Goal: Task Accomplishment & Management: Complete application form

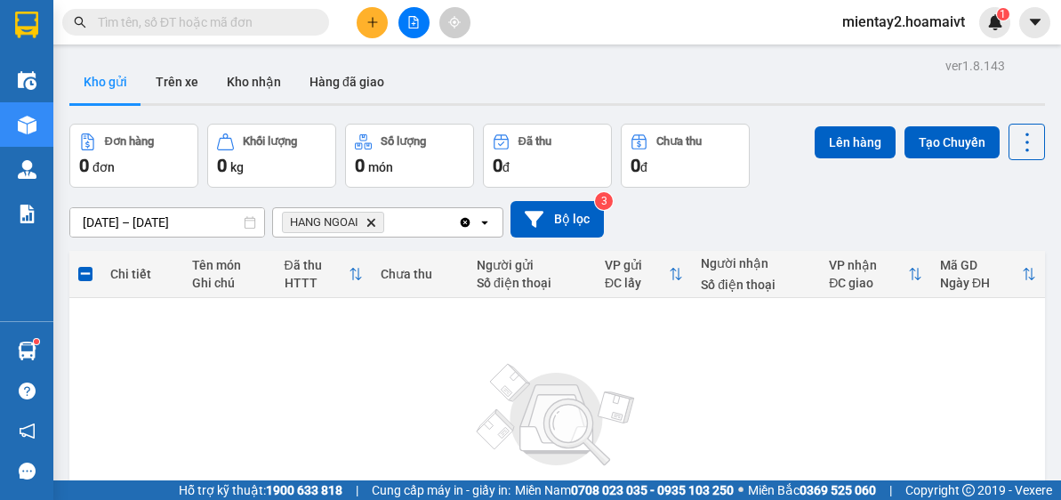
click at [370, 29] on button at bounding box center [372, 22] width 31 height 31
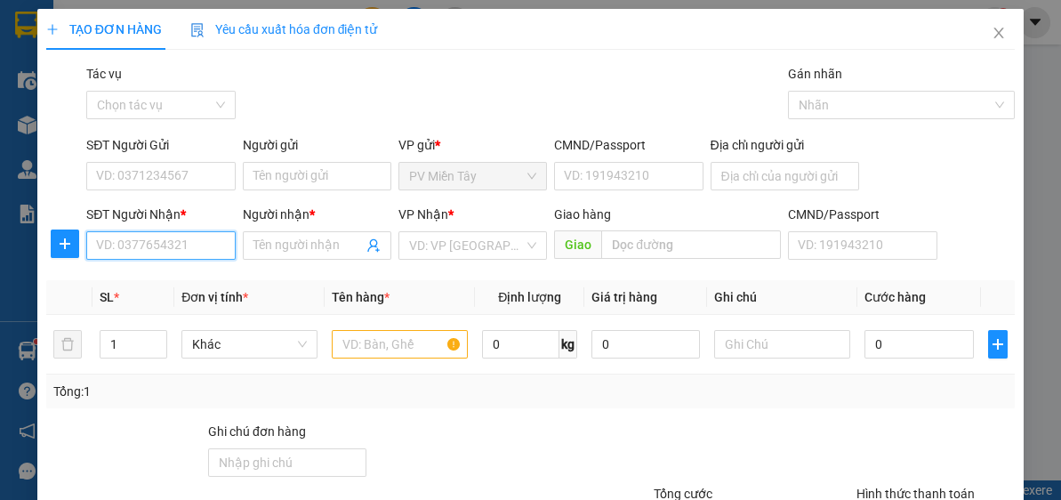
click at [200, 239] on input "SĐT Người Nhận *" at bounding box center [160, 245] width 148 height 28
type input "09331990"
click at [157, 283] on div "0933199099 - tri" at bounding box center [158, 280] width 125 height 20
type input "Ta UYen Q5"
type input "0933199099"
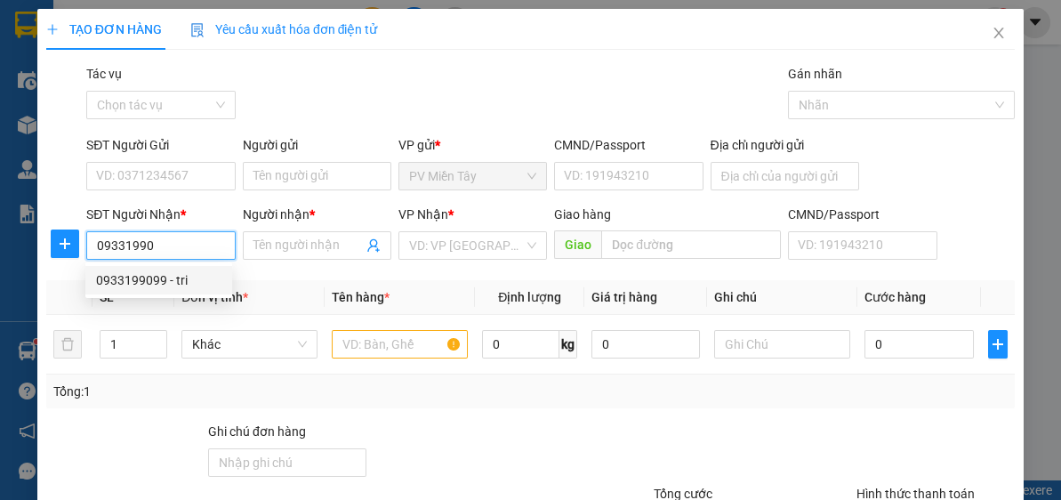
type input "tri"
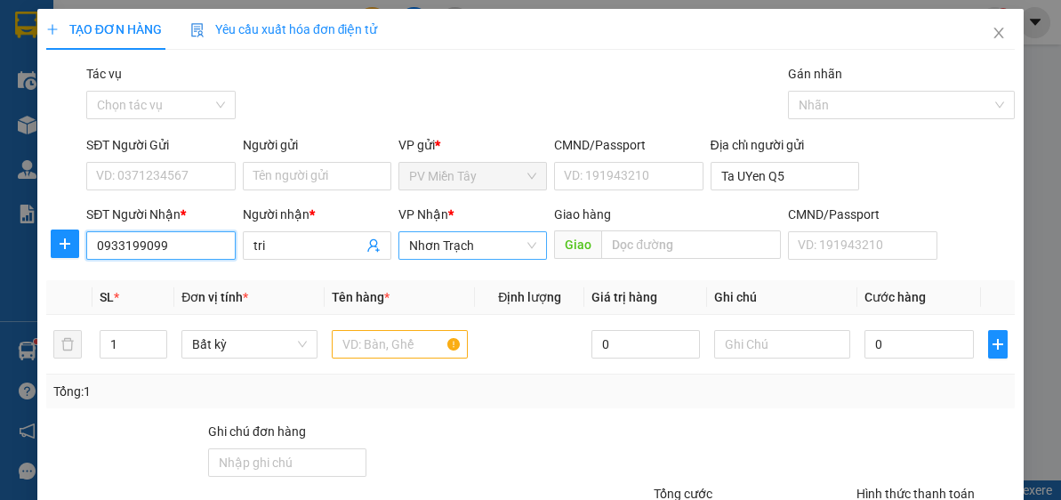
click at [461, 242] on span "Nhơn Trạch" at bounding box center [472, 245] width 127 height 27
type input "0933199099"
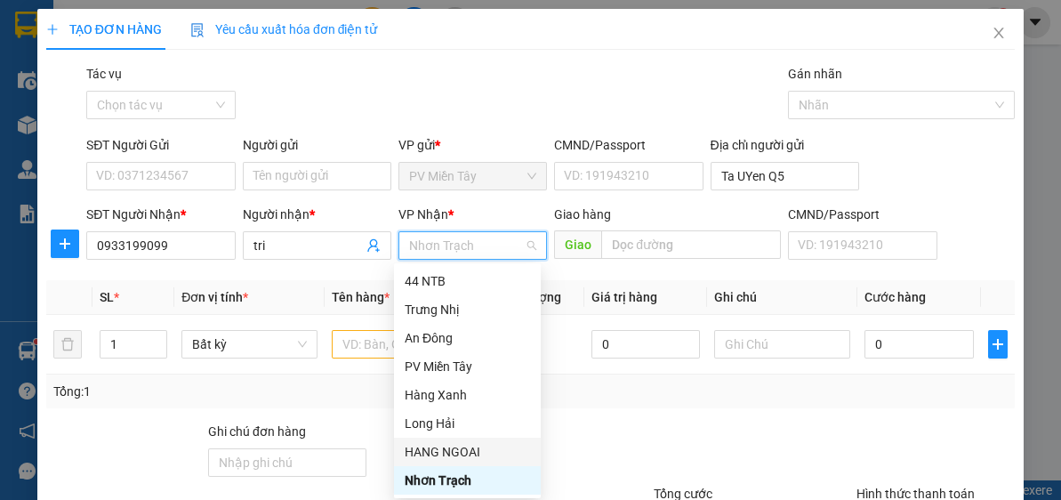
click at [464, 447] on div "HANG NGOAI" at bounding box center [467, 452] width 125 height 20
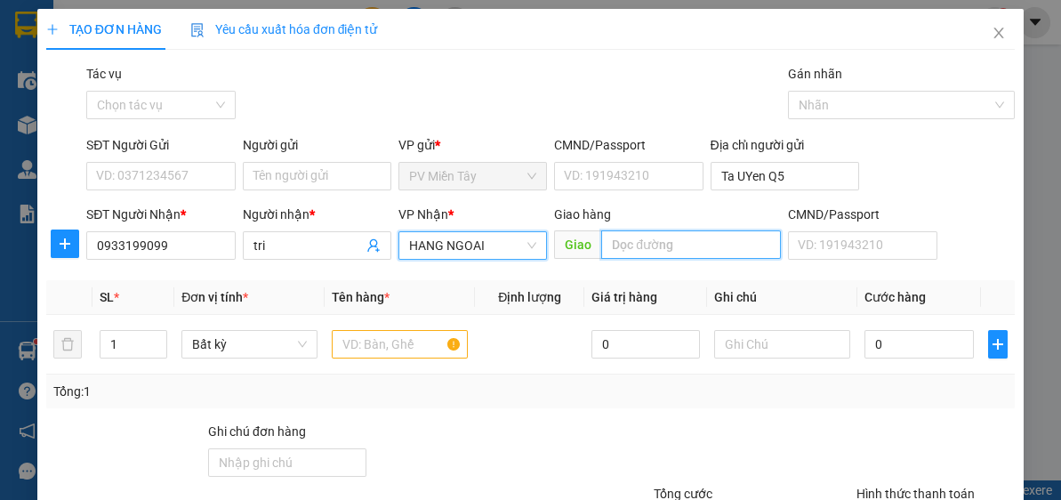
click at [640, 247] on input "text" at bounding box center [691, 244] width 180 height 28
type input "anh thu"
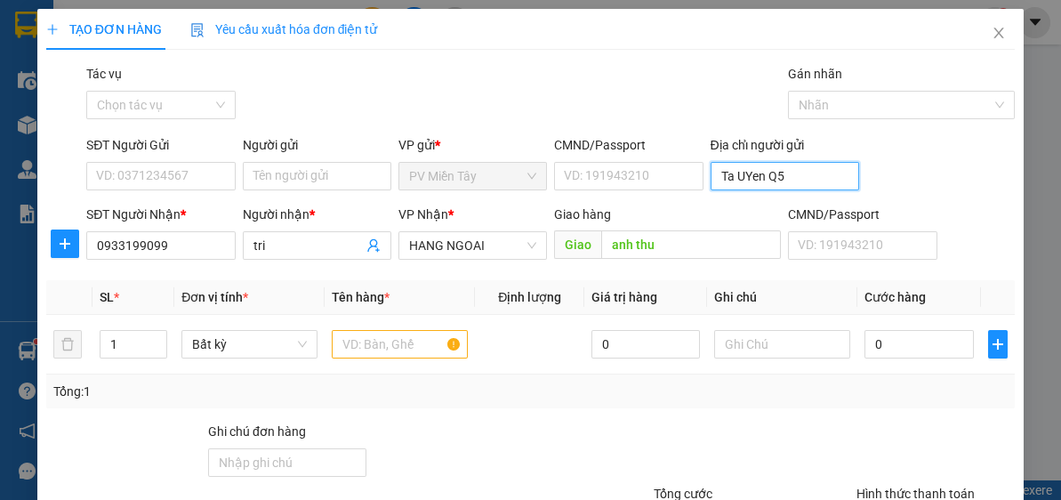
click at [754, 181] on input "Ta UYen Q5" at bounding box center [784, 176] width 148 height 28
type input "0903780107 ly"
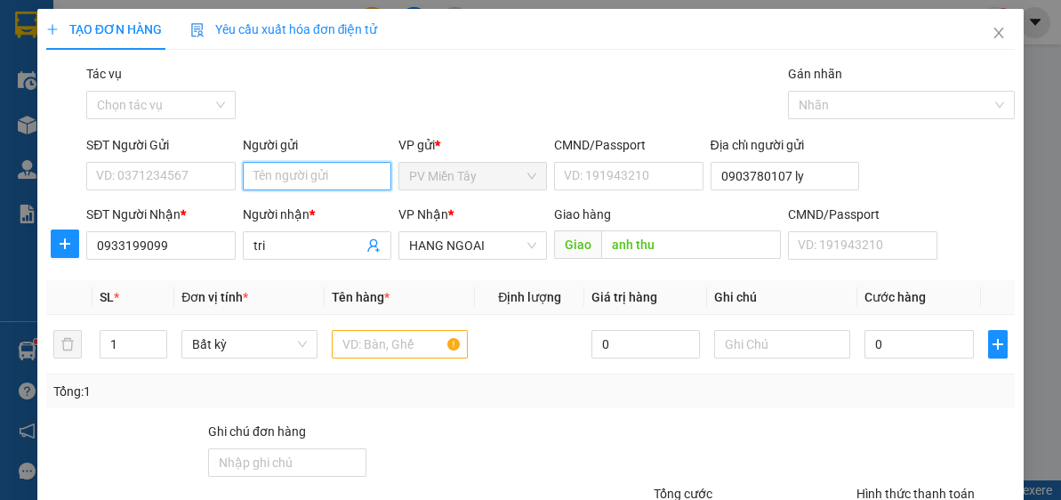
click at [317, 185] on input "Người gửi" at bounding box center [317, 176] width 148 height 28
type input "tx duy"
click at [321, 211] on div "tx duy - 0907474768" at bounding box center [313, 211] width 125 height 20
type input "0907474768"
type input "tx duy"
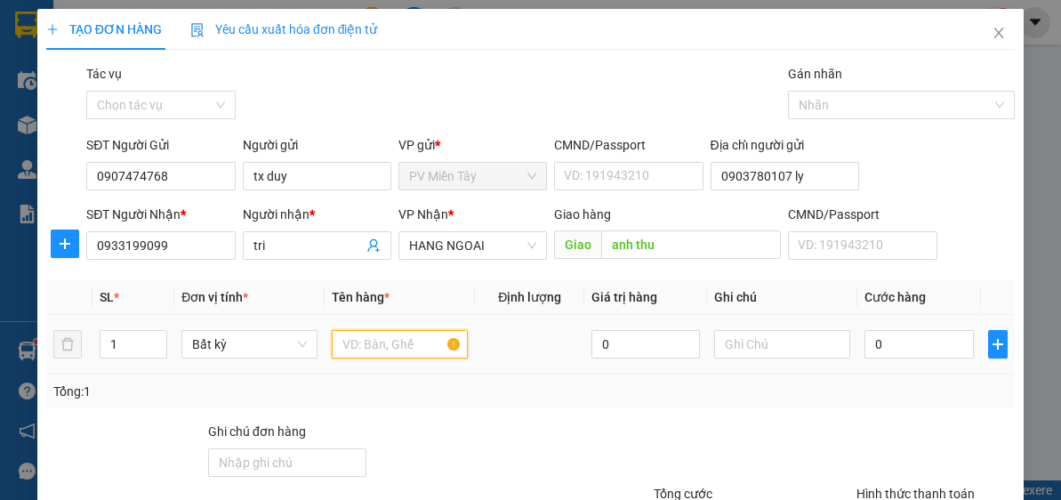
click at [366, 342] on input "text" at bounding box center [400, 344] width 136 height 28
click at [377, 341] on input "casy" at bounding box center [400, 344] width 136 height 28
type input "cay"
click at [880, 328] on div "0" at bounding box center [918, 344] width 108 height 36
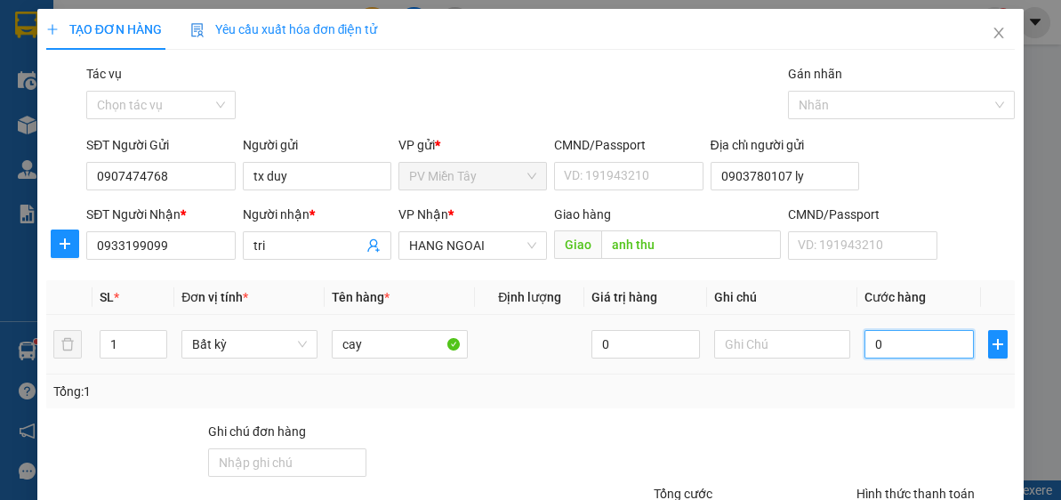
click at [878, 338] on input "0" at bounding box center [918, 344] width 108 height 28
type input "4"
type input "40"
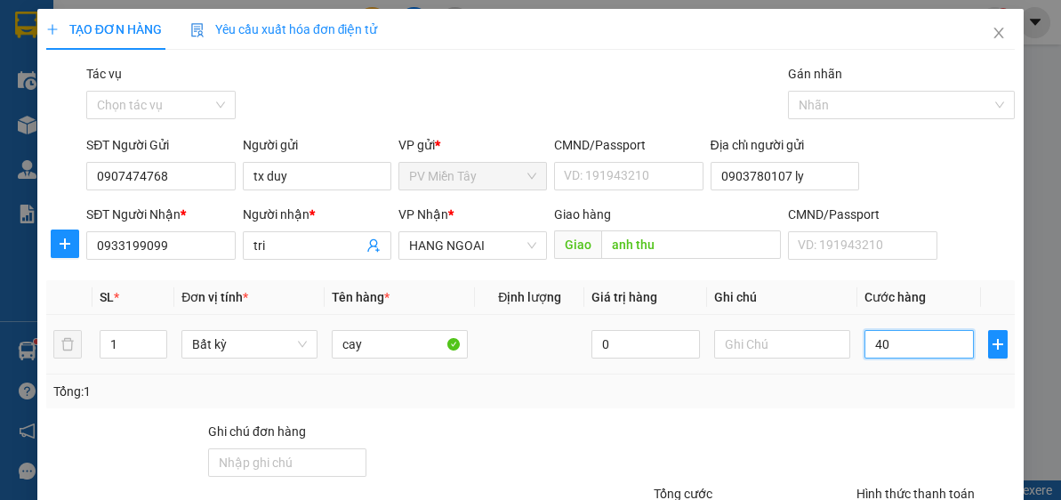
type input "40"
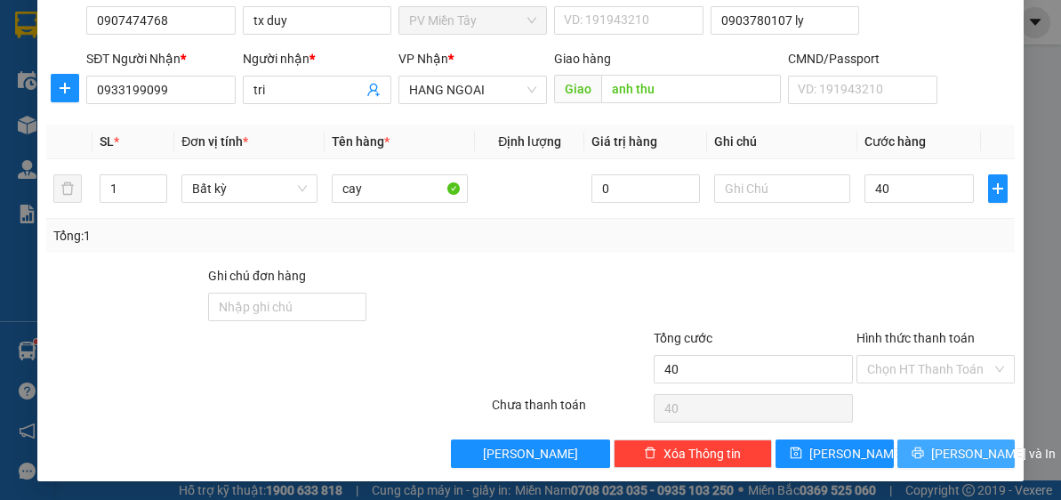
type input "40.000"
click at [949, 448] on span "[PERSON_NAME] và In" at bounding box center [993, 454] width 124 height 20
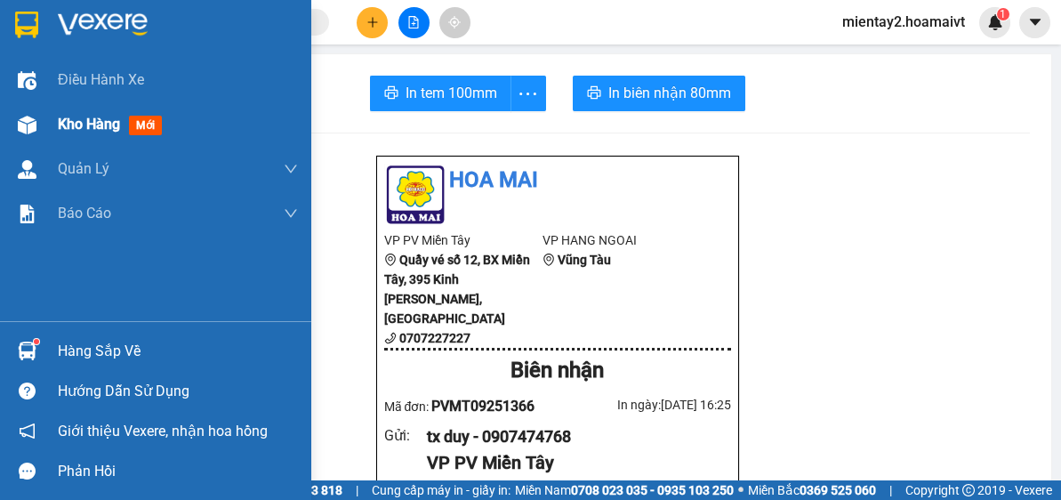
click at [76, 124] on span "Kho hàng" at bounding box center [89, 124] width 62 height 17
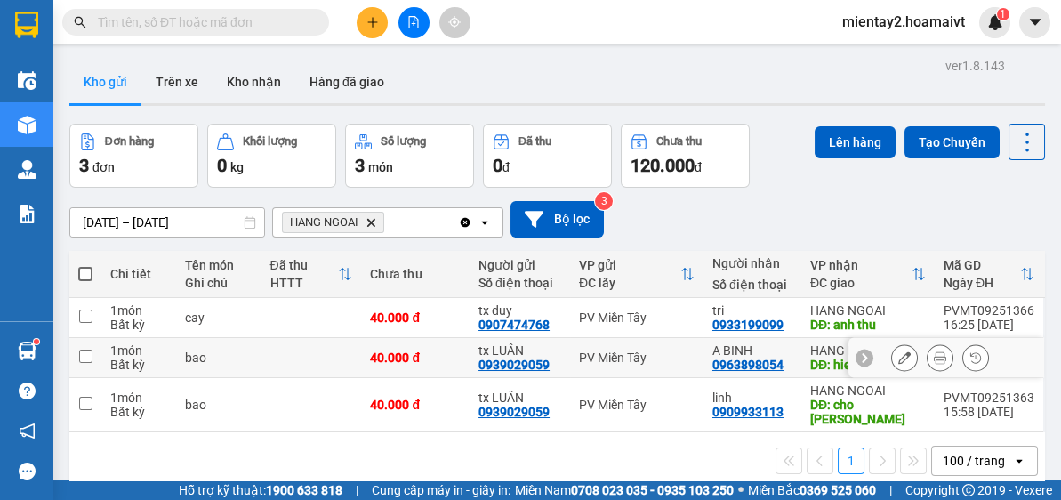
drag, startPoint x: 323, startPoint y: 358, endPoint x: 306, endPoint y: 397, distance: 42.6
click at [319, 362] on td at bounding box center [311, 358] width 100 height 40
checkbox input "true"
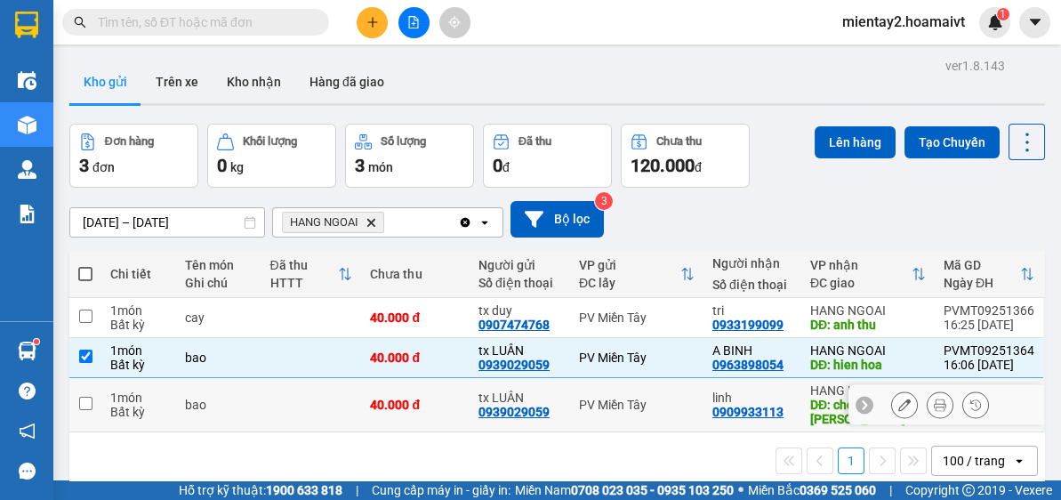
drag, startPoint x: 306, startPoint y: 397, endPoint x: 561, endPoint y: 302, distance: 272.3
click at [306, 398] on td at bounding box center [311, 405] width 100 height 54
checkbox input "true"
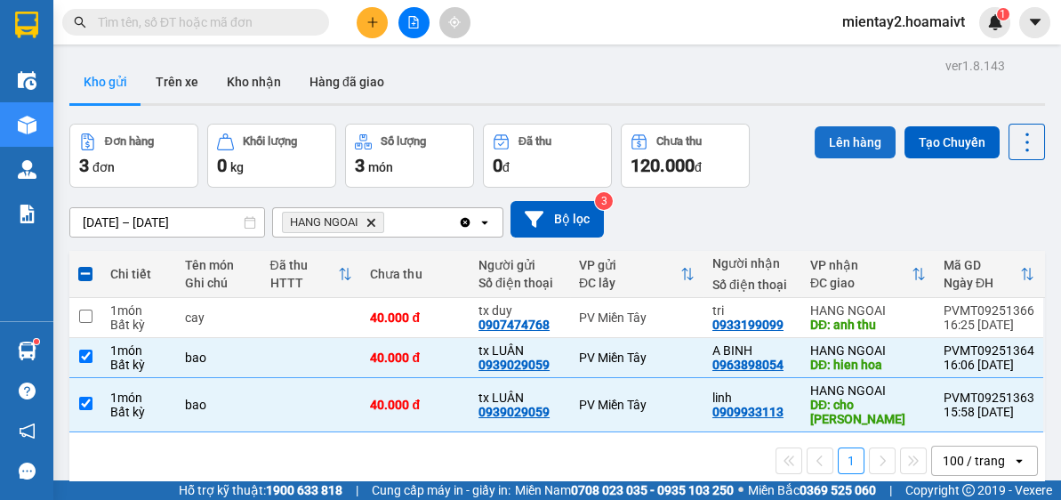
click at [830, 145] on button "Lên hàng" at bounding box center [854, 142] width 81 height 32
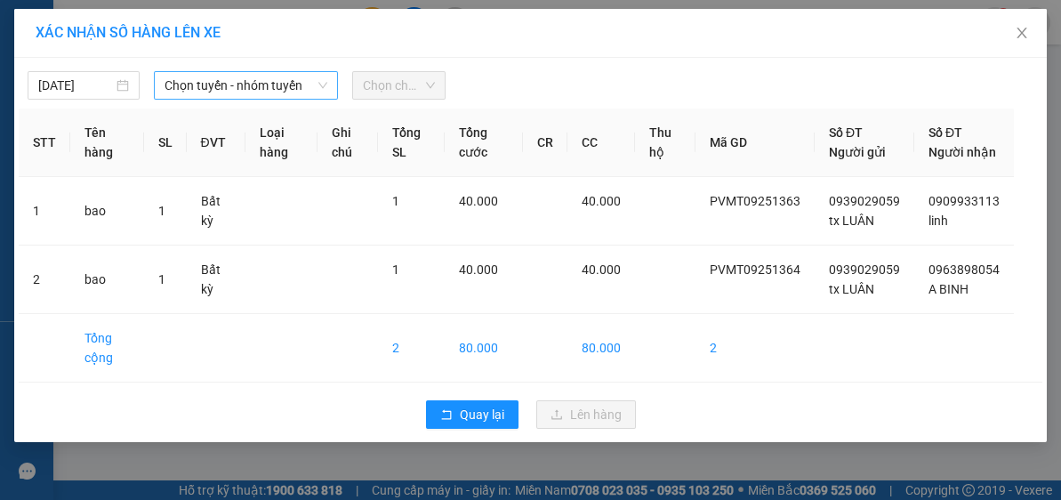
click at [251, 84] on span "Chọn tuyến - nhóm tuyến" at bounding box center [245, 85] width 163 height 27
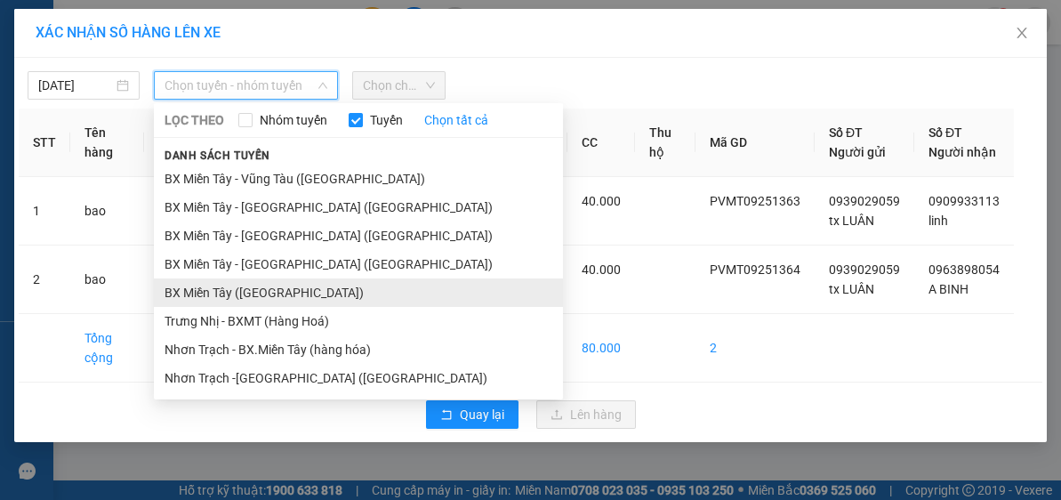
click at [261, 302] on li "BX Miền Tây ([GEOGRAPHIC_DATA])" at bounding box center [358, 292] width 409 height 28
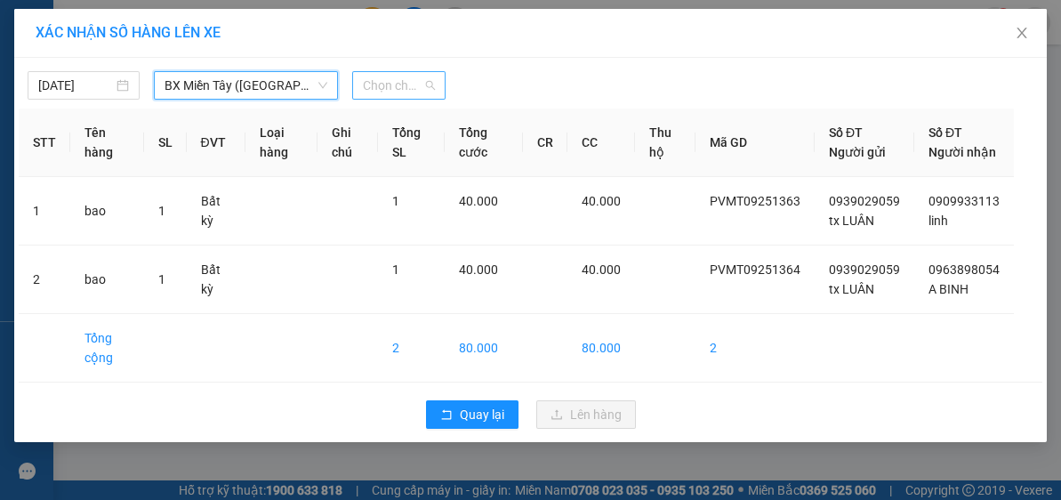
click at [401, 92] on span "Chọn chuyến" at bounding box center [399, 85] width 73 height 27
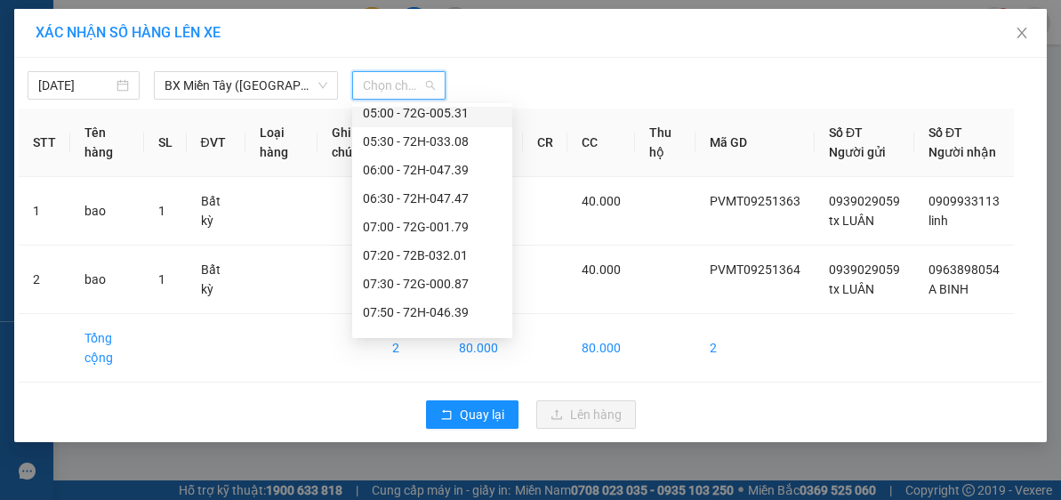
scroll to position [142, 0]
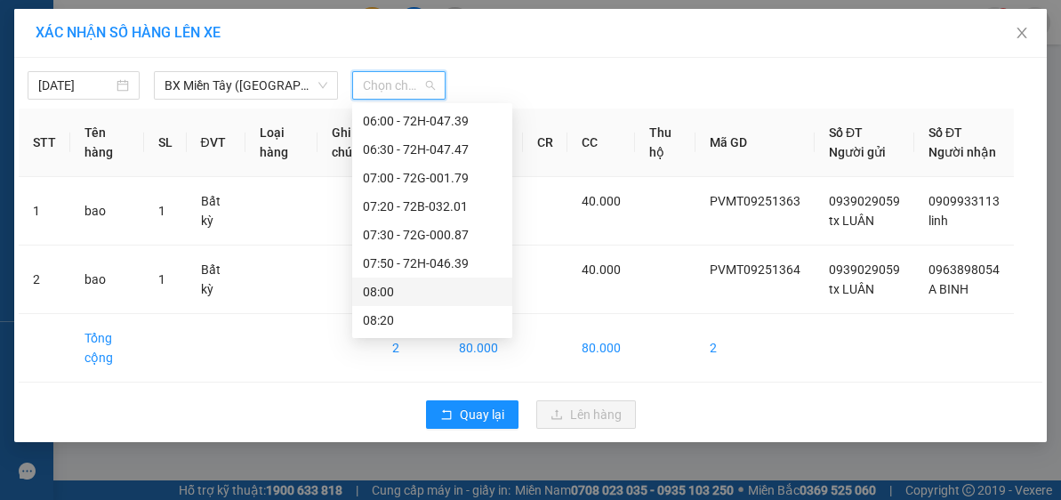
click at [399, 290] on div "08:00" at bounding box center [432, 292] width 139 height 20
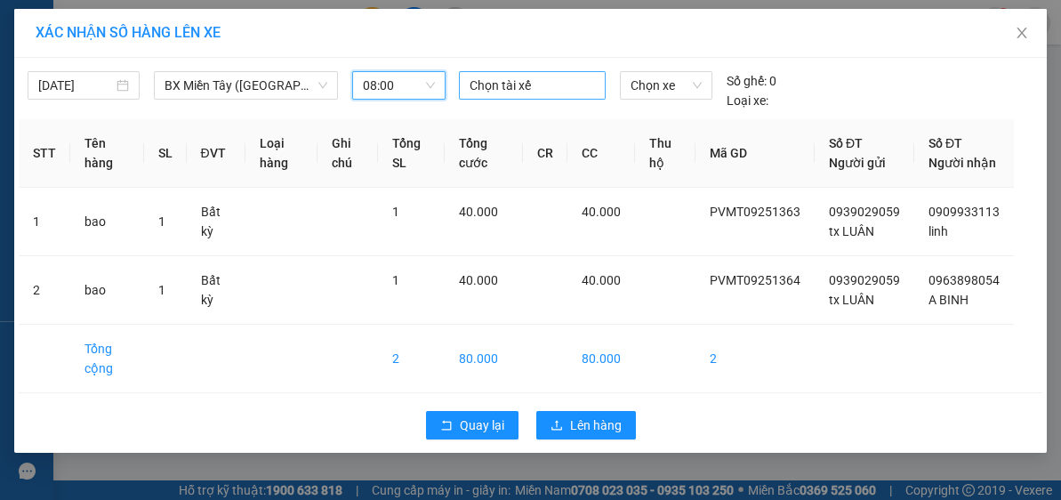
click at [504, 92] on div at bounding box center [532, 85] width 138 height 21
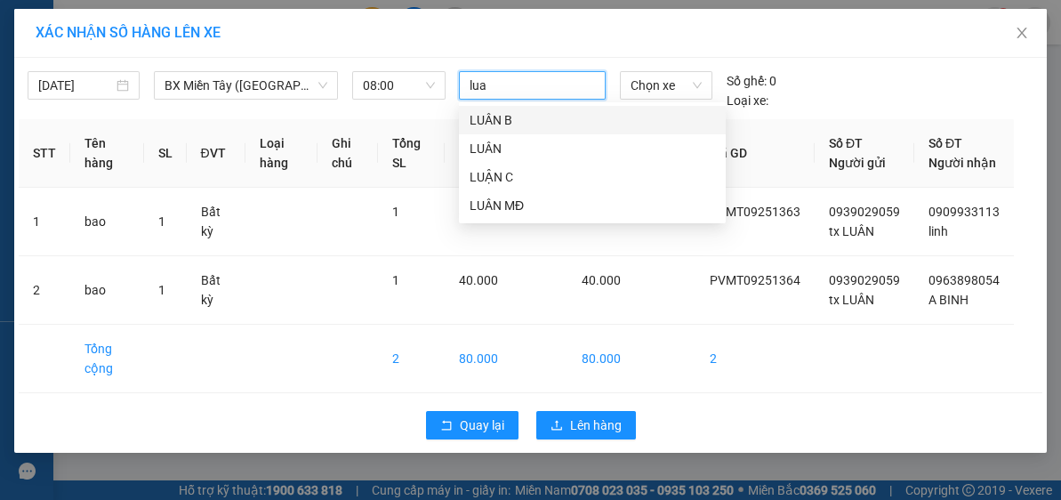
type input "[PERSON_NAME]"
click at [505, 148] on div "LUÂN" at bounding box center [591, 149] width 245 height 20
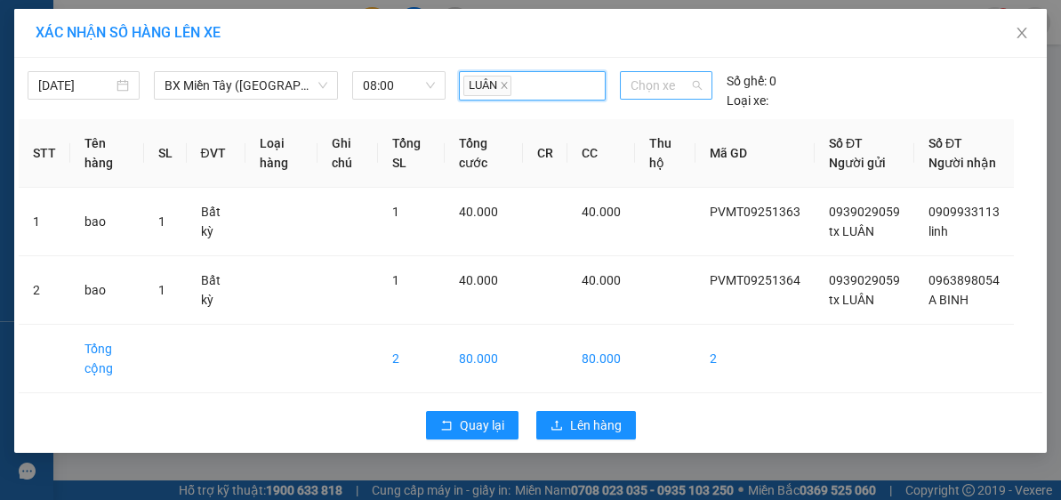
click at [652, 86] on span "Chọn xe" at bounding box center [665, 85] width 71 height 27
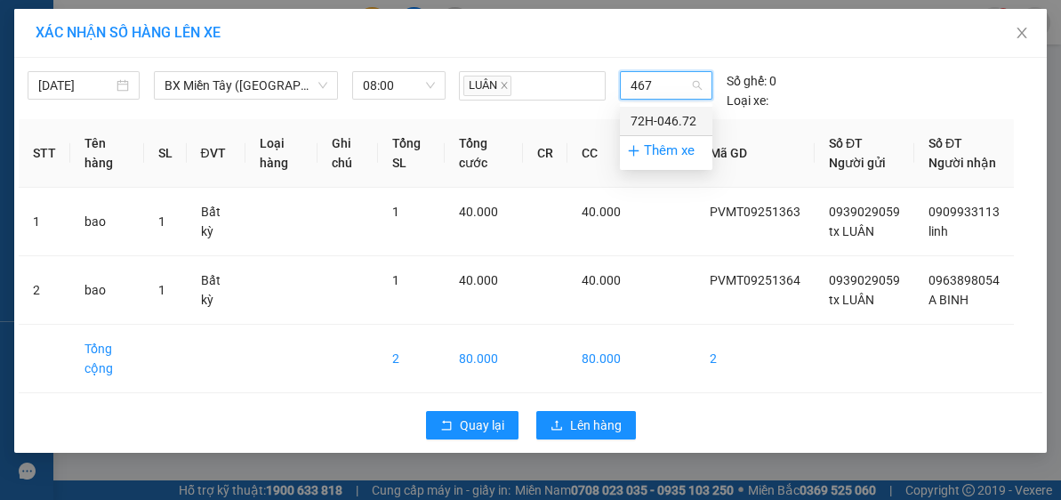
type input "4672"
click at [655, 112] on div "72H-046.72" at bounding box center [665, 121] width 71 height 20
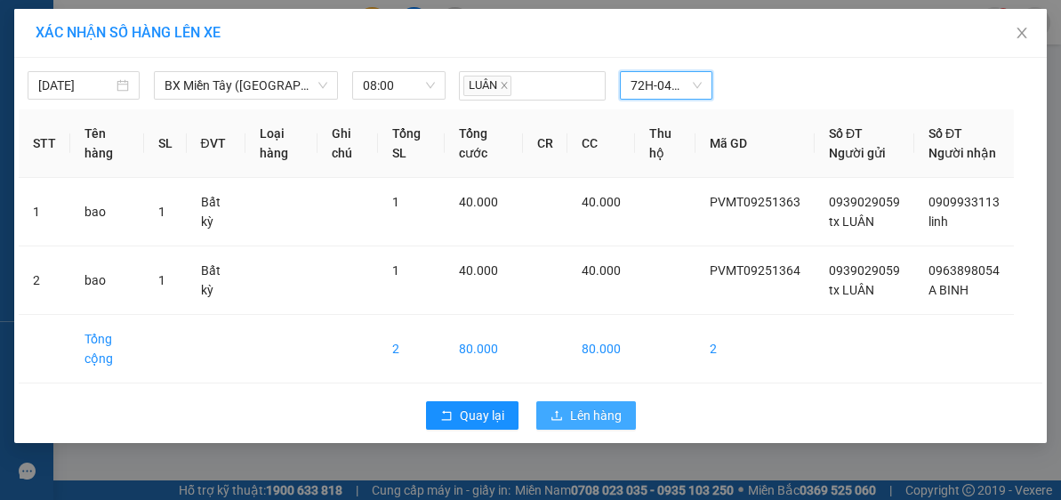
click at [591, 425] on span "Lên hàng" at bounding box center [596, 415] width 52 height 20
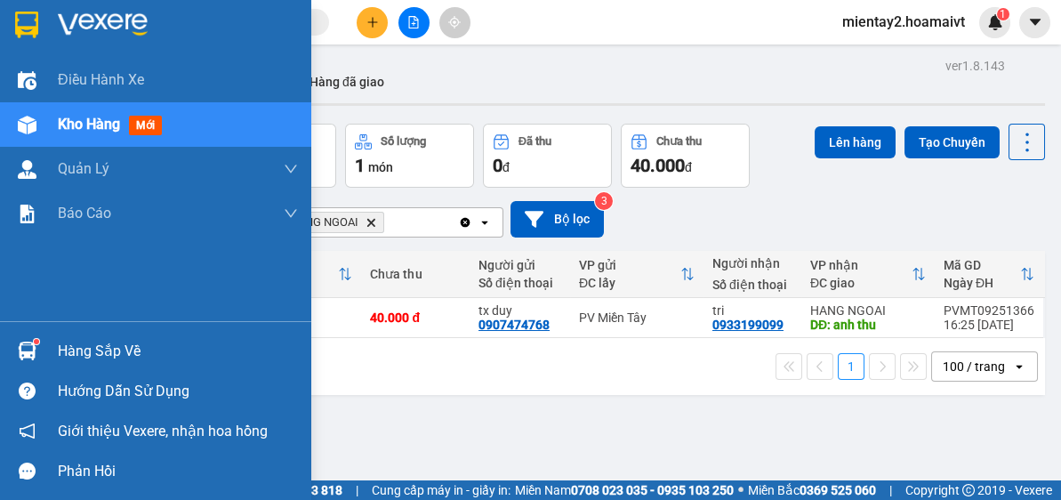
click at [92, 131] on span "Kho hàng" at bounding box center [89, 124] width 62 height 17
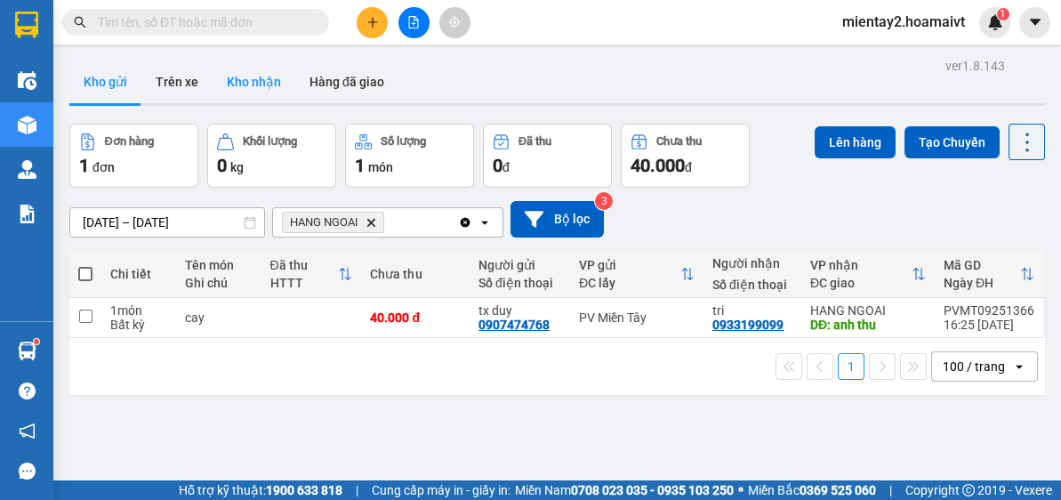
click at [249, 85] on button "Kho nhận" at bounding box center [253, 81] width 83 height 43
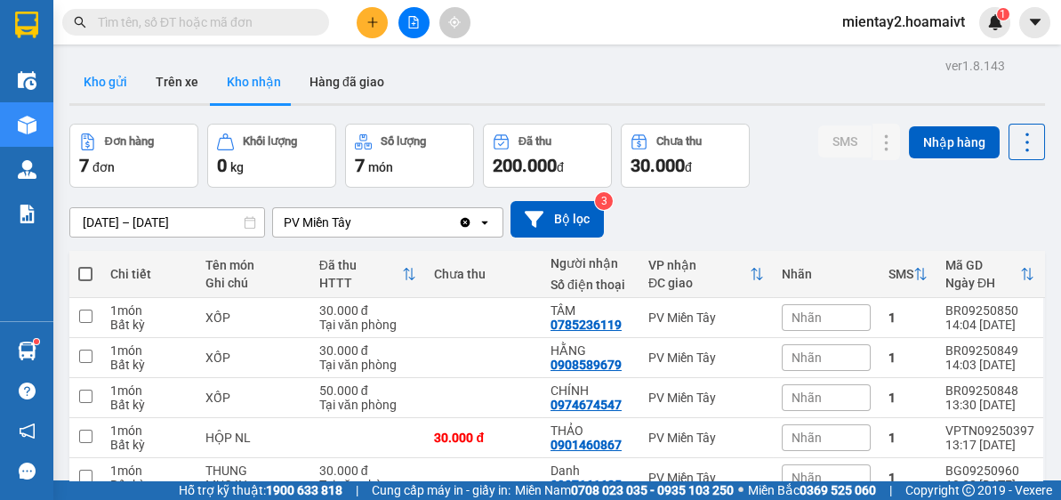
click at [108, 92] on button "Kho gửi" at bounding box center [105, 81] width 72 height 43
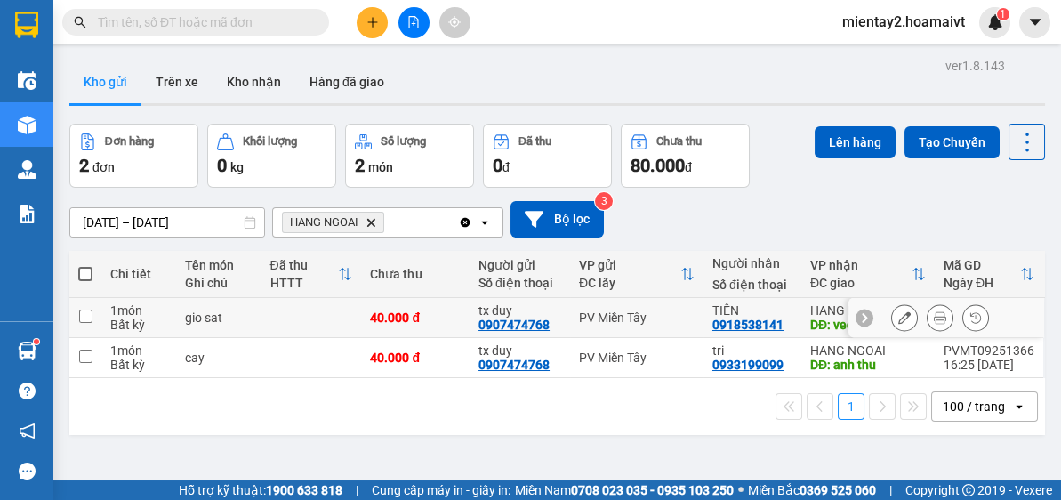
click at [294, 322] on td at bounding box center [311, 318] width 100 height 40
checkbox input "true"
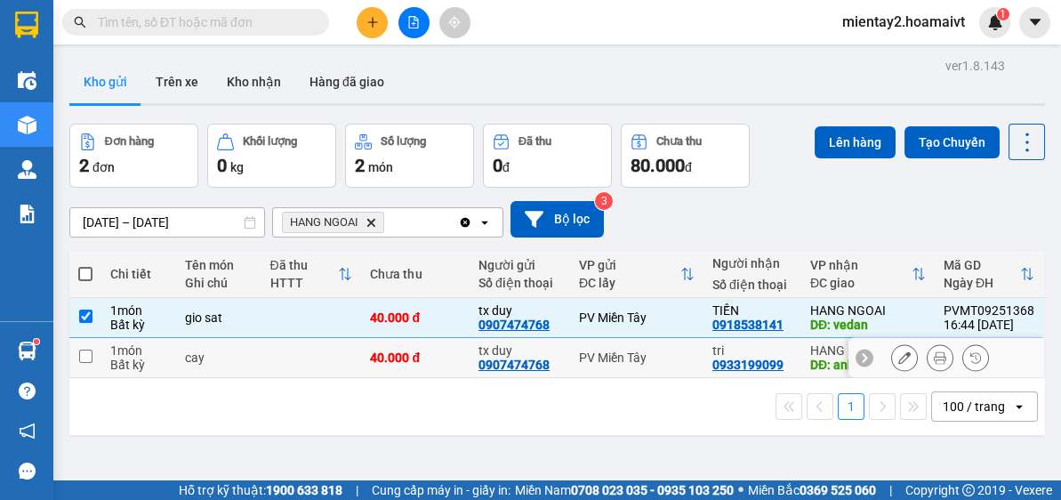
click at [281, 367] on td at bounding box center [311, 358] width 100 height 40
checkbox input "true"
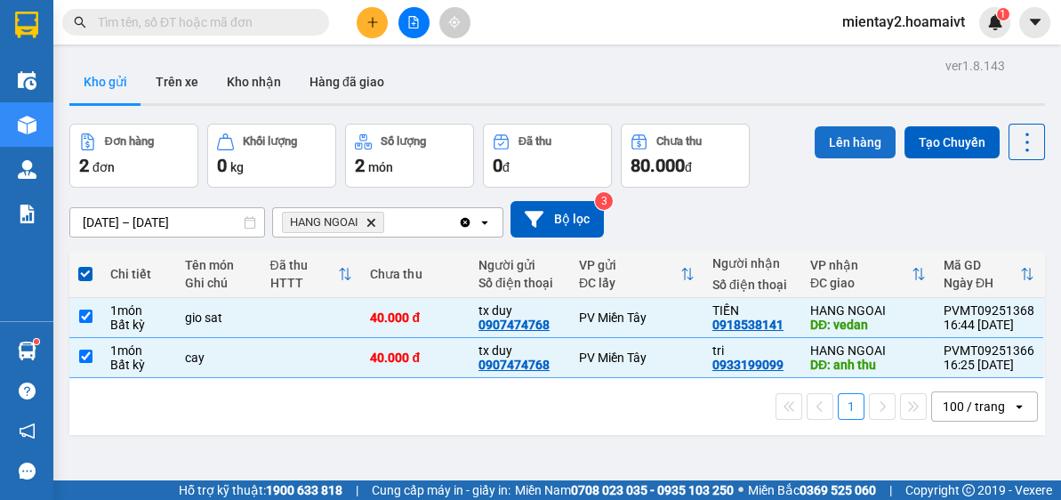
click at [831, 140] on button "Lên hàng" at bounding box center [854, 142] width 81 height 32
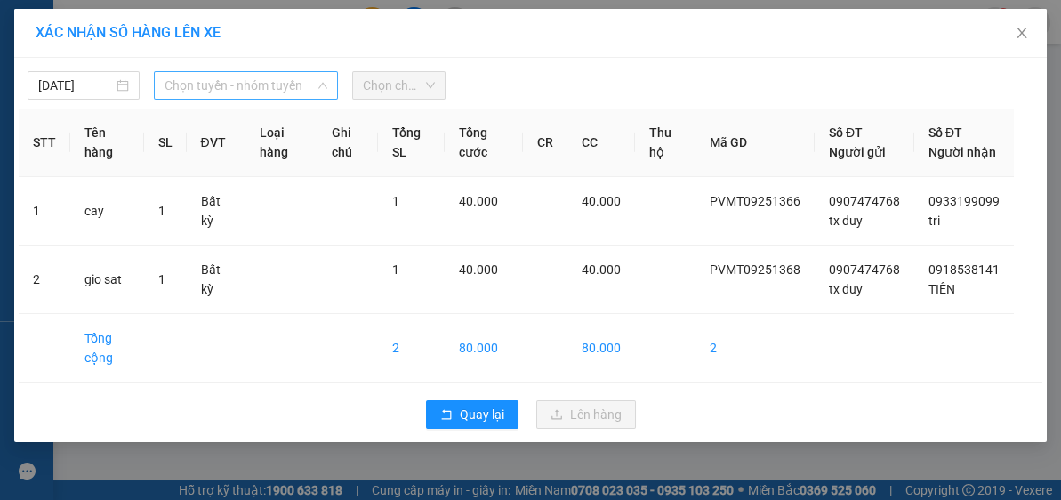
click at [269, 92] on span "Chọn tuyến - nhóm tuyến" at bounding box center [245, 85] width 163 height 27
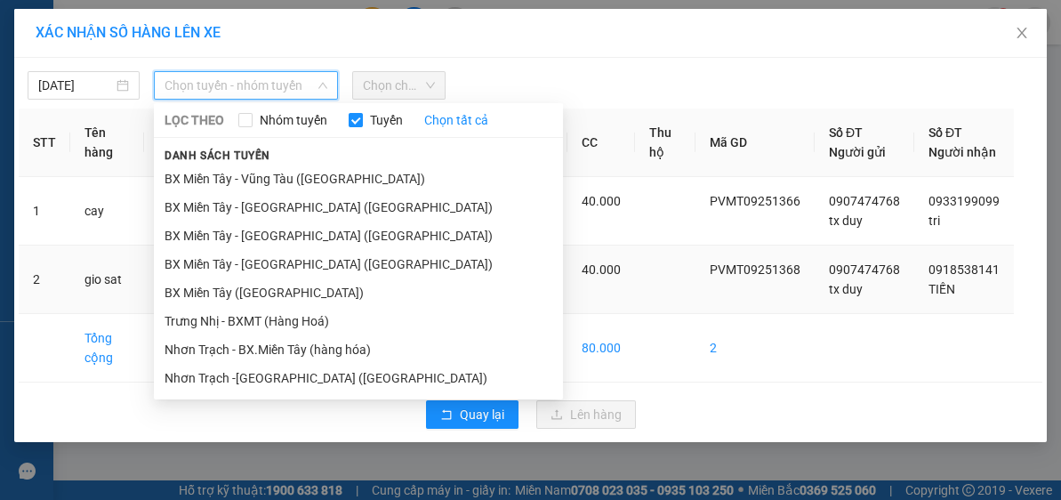
drag, startPoint x: 263, startPoint y: 298, endPoint x: 299, endPoint y: 279, distance: 40.2
click at [266, 297] on li "BX Miền Tây ([GEOGRAPHIC_DATA])" at bounding box center [358, 292] width 409 height 28
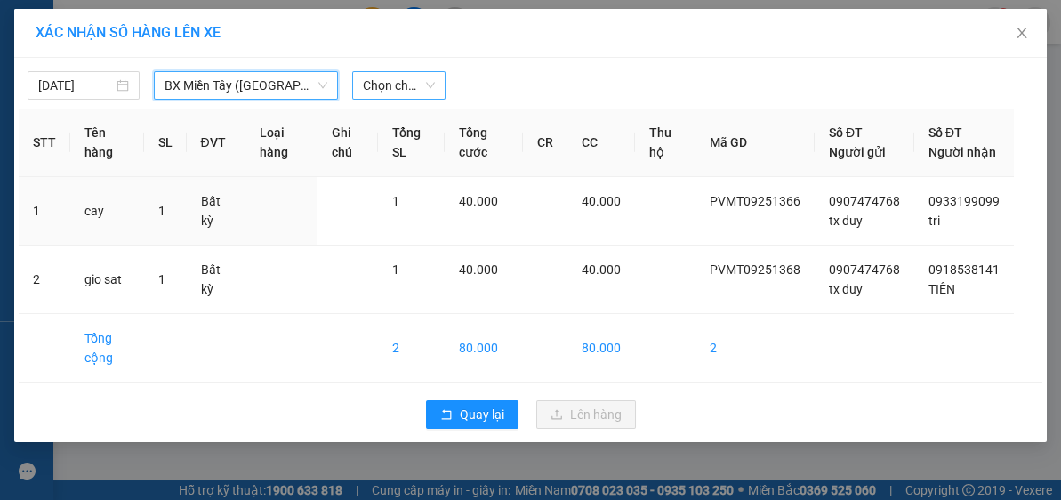
click at [407, 80] on span "Chọn chuyến" at bounding box center [399, 85] width 73 height 27
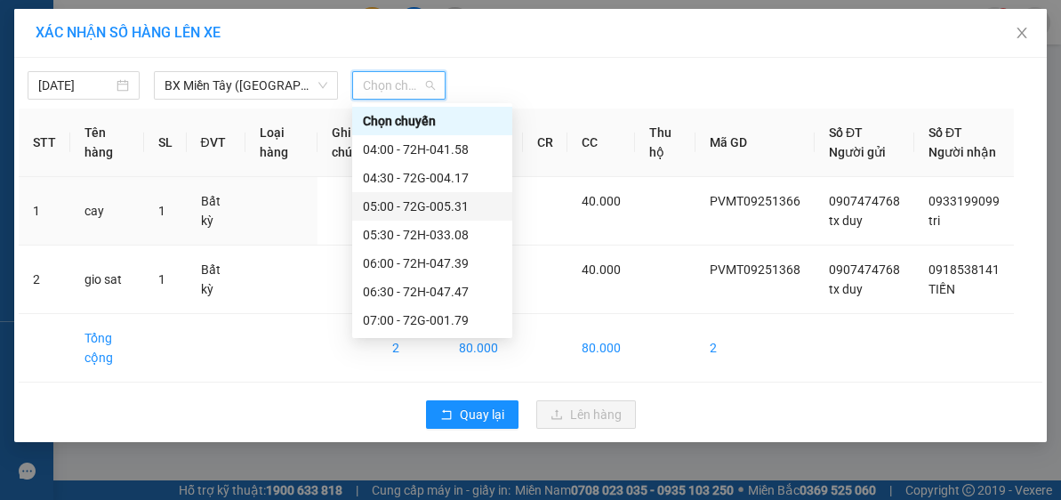
scroll to position [285, 0]
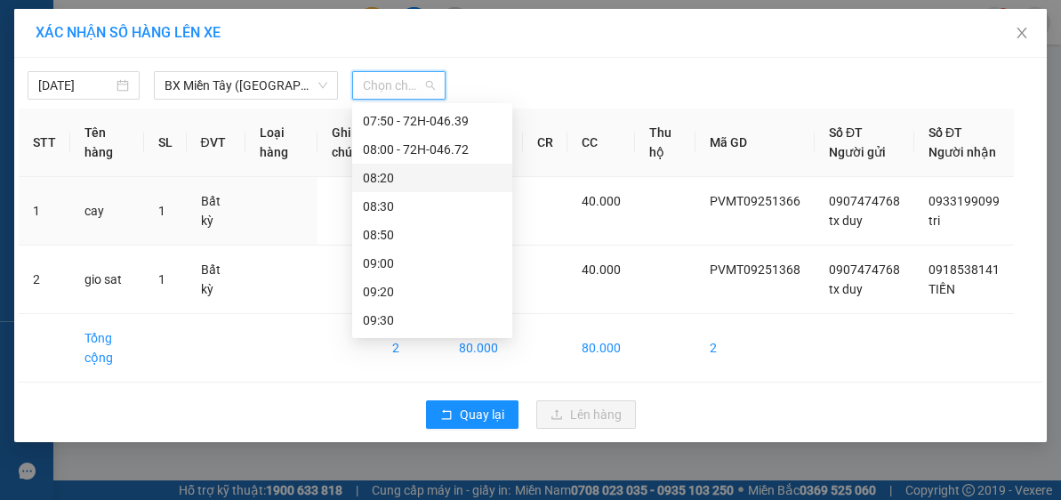
click at [429, 180] on div "08:20" at bounding box center [432, 178] width 139 height 20
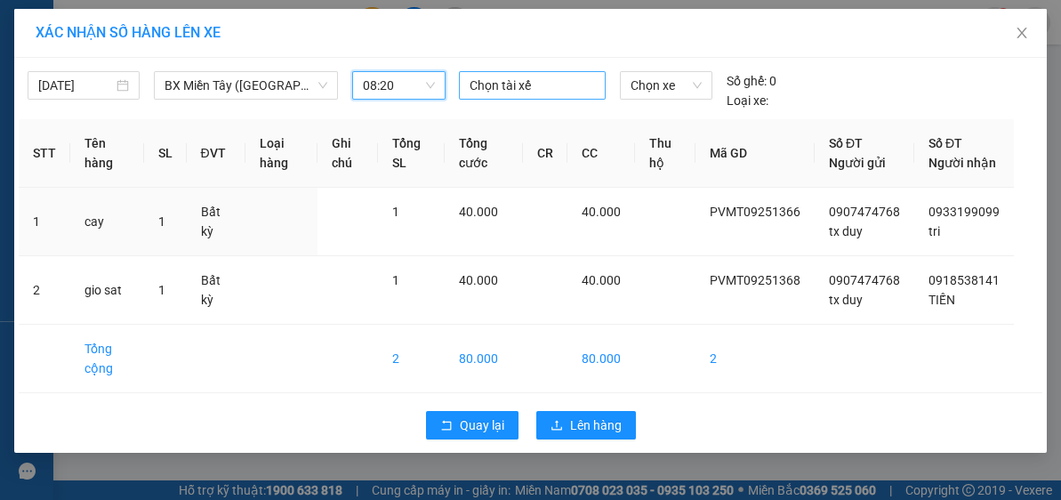
click at [509, 91] on div at bounding box center [532, 85] width 138 height 21
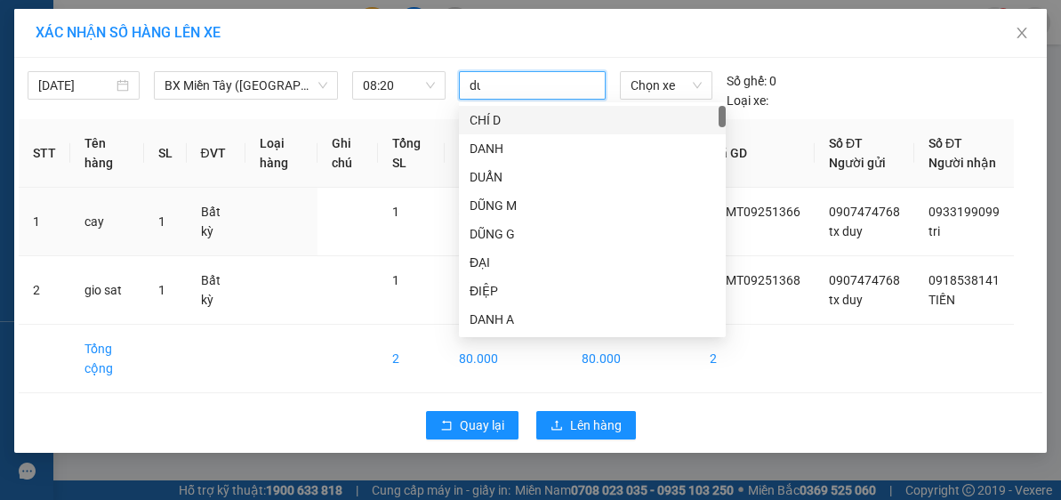
type input "duy"
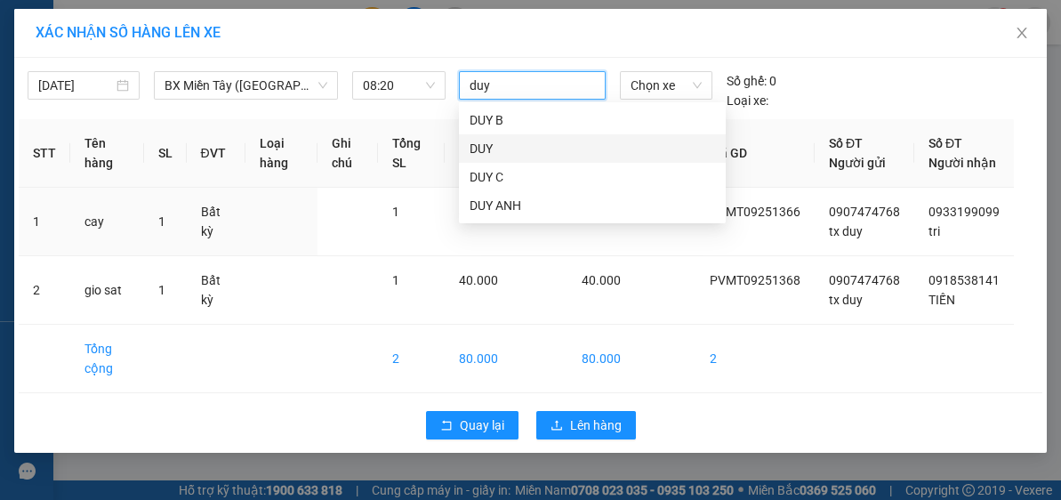
click at [513, 143] on div "DUY" at bounding box center [591, 149] width 245 height 20
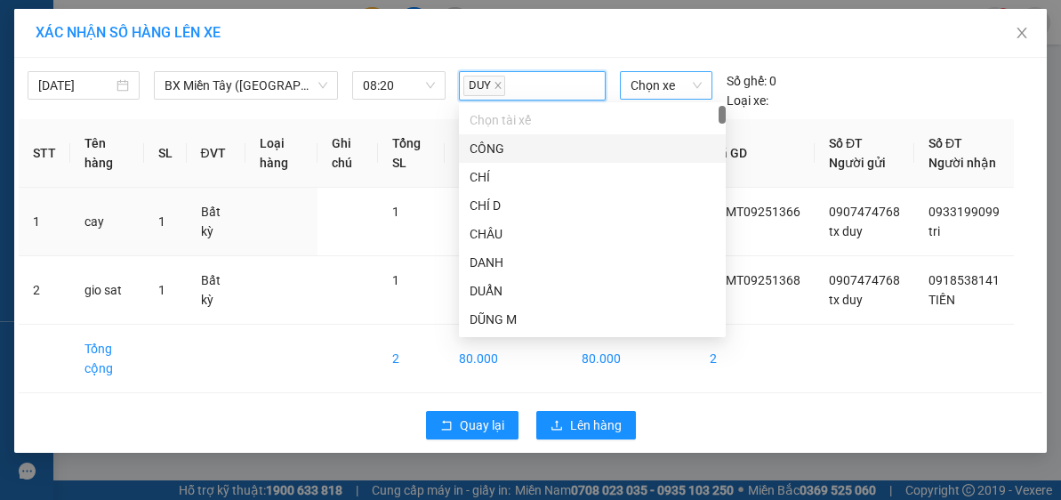
click at [653, 88] on span "Chọn xe" at bounding box center [665, 85] width 71 height 27
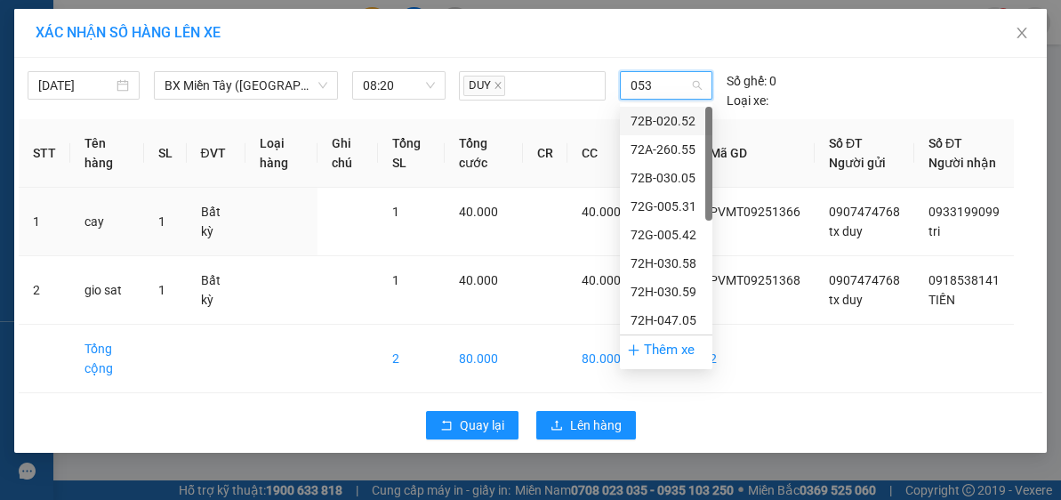
type input "0531"
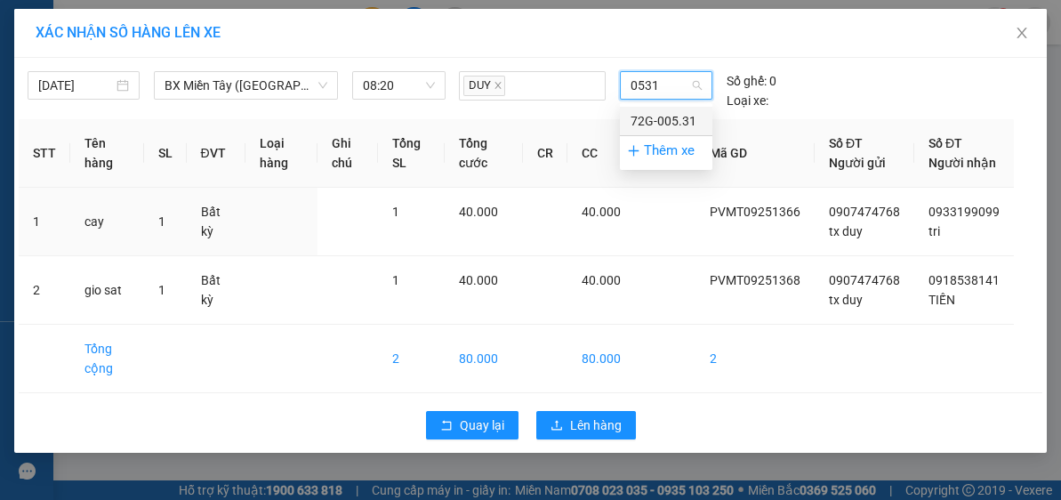
click at [684, 128] on div "72G-005.31" at bounding box center [665, 121] width 71 height 20
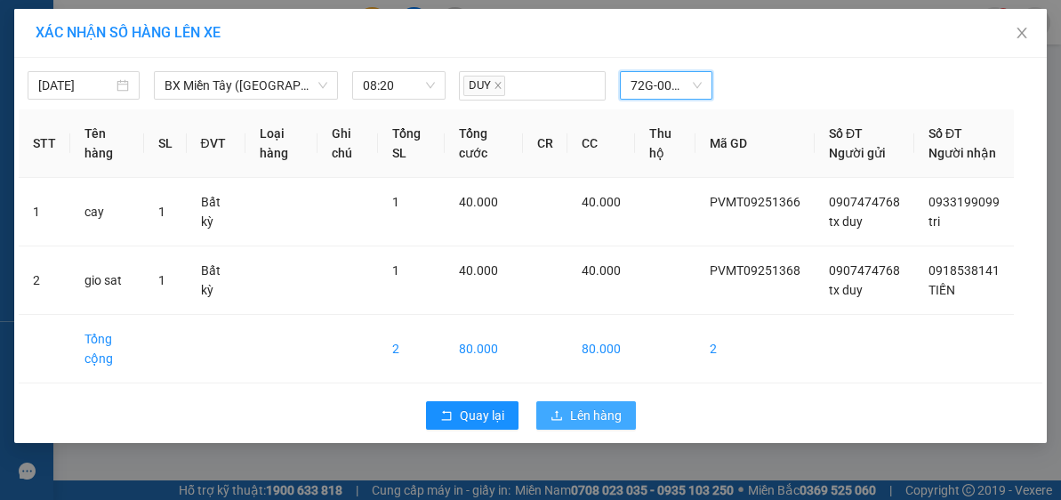
click at [605, 425] on span "Lên hàng" at bounding box center [596, 415] width 52 height 20
